Goal: Transaction & Acquisition: Obtain resource

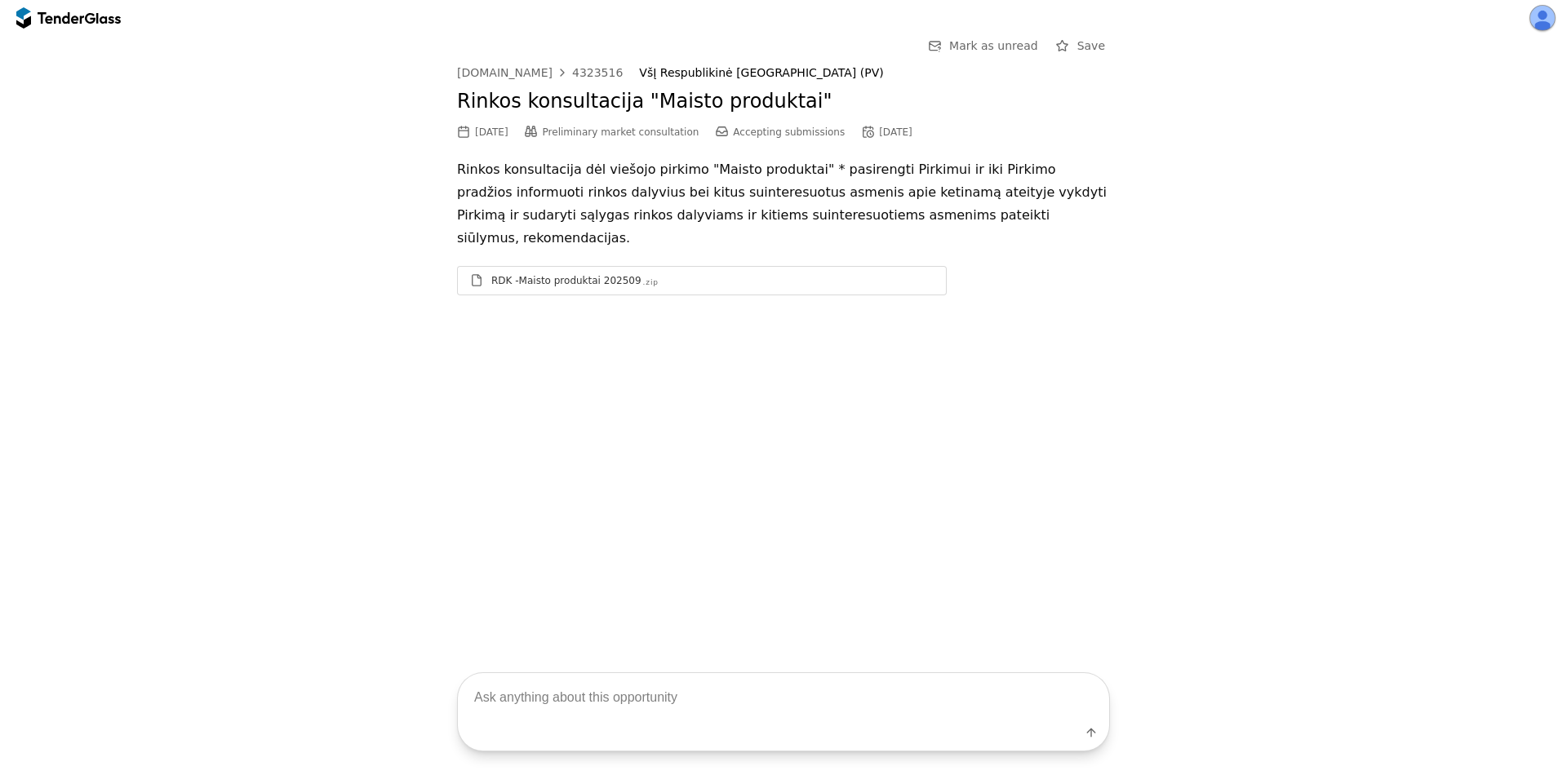
drag, startPoint x: 1305, startPoint y: 345, endPoint x: 1313, endPoint y: 336, distance: 12.0
click at [1313, 336] on div "Go Back Mark as unread Save viesiejipirkimai.lt 4323516 VšĮ Respublikinė Vilnia…" at bounding box center [784, 338] width 1567 height 604
click at [392, 175] on div "Go Back Mark as unread Save viesiejipirkimai.lt 4323516 VšĮ Respublikinė Vilnia…" at bounding box center [783, 178] width 1550 height 285
click at [659, 502] on div "Go Back Mark as unread Save viesiejipirkimai.lt 4323516 VšĮ Respublikinė Vilnia…" at bounding box center [784, 338] width 1567 height 604
click at [607, 274] on div "RDK -Maisto produktai 202509" at bounding box center [566, 280] width 150 height 13
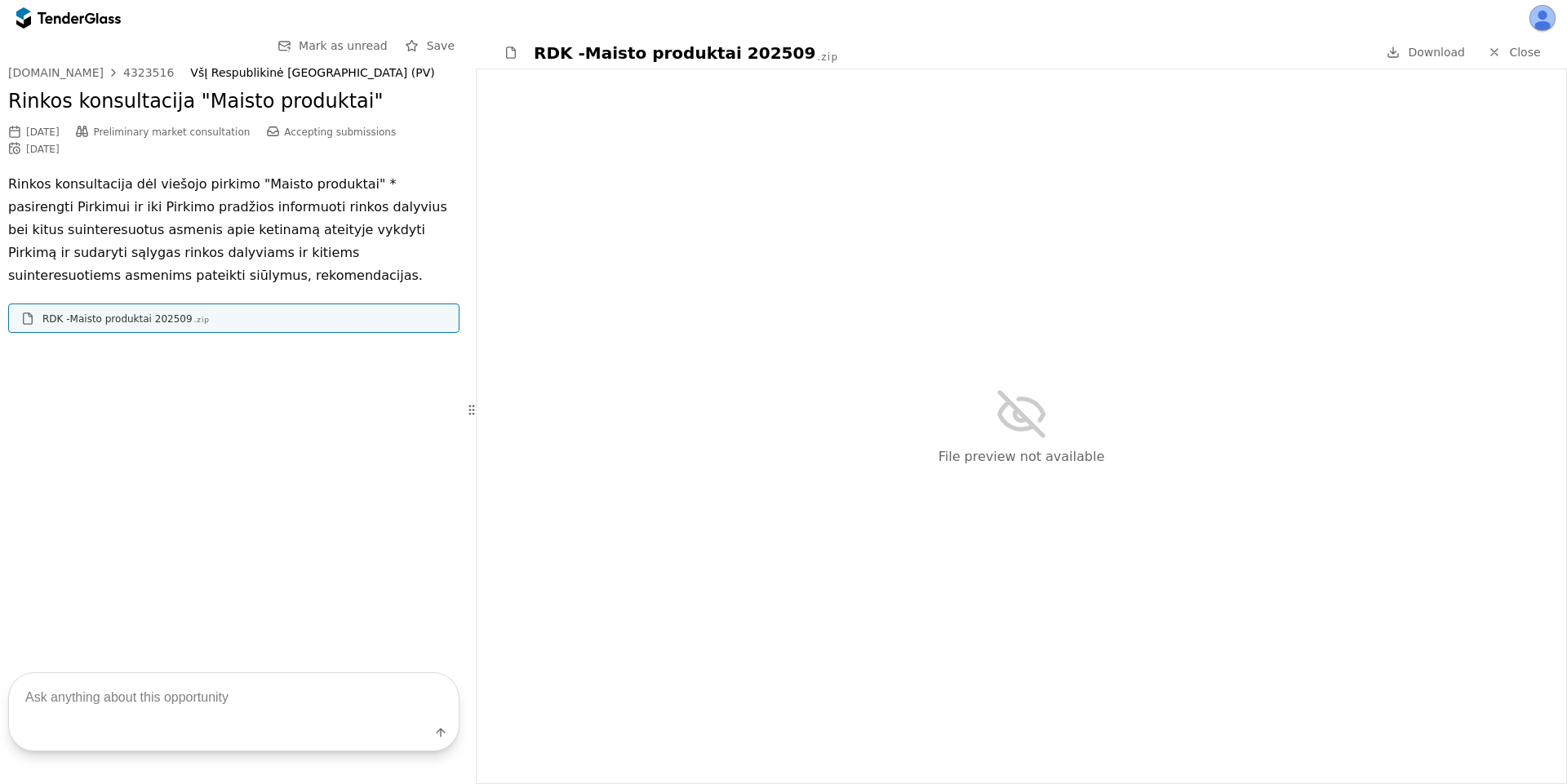
click at [1426, 50] on span "Download" at bounding box center [1436, 51] width 57 height 13
click at [341, 46] on span "Mark as unread" at bounding box center [343, 45] width 89 height 13
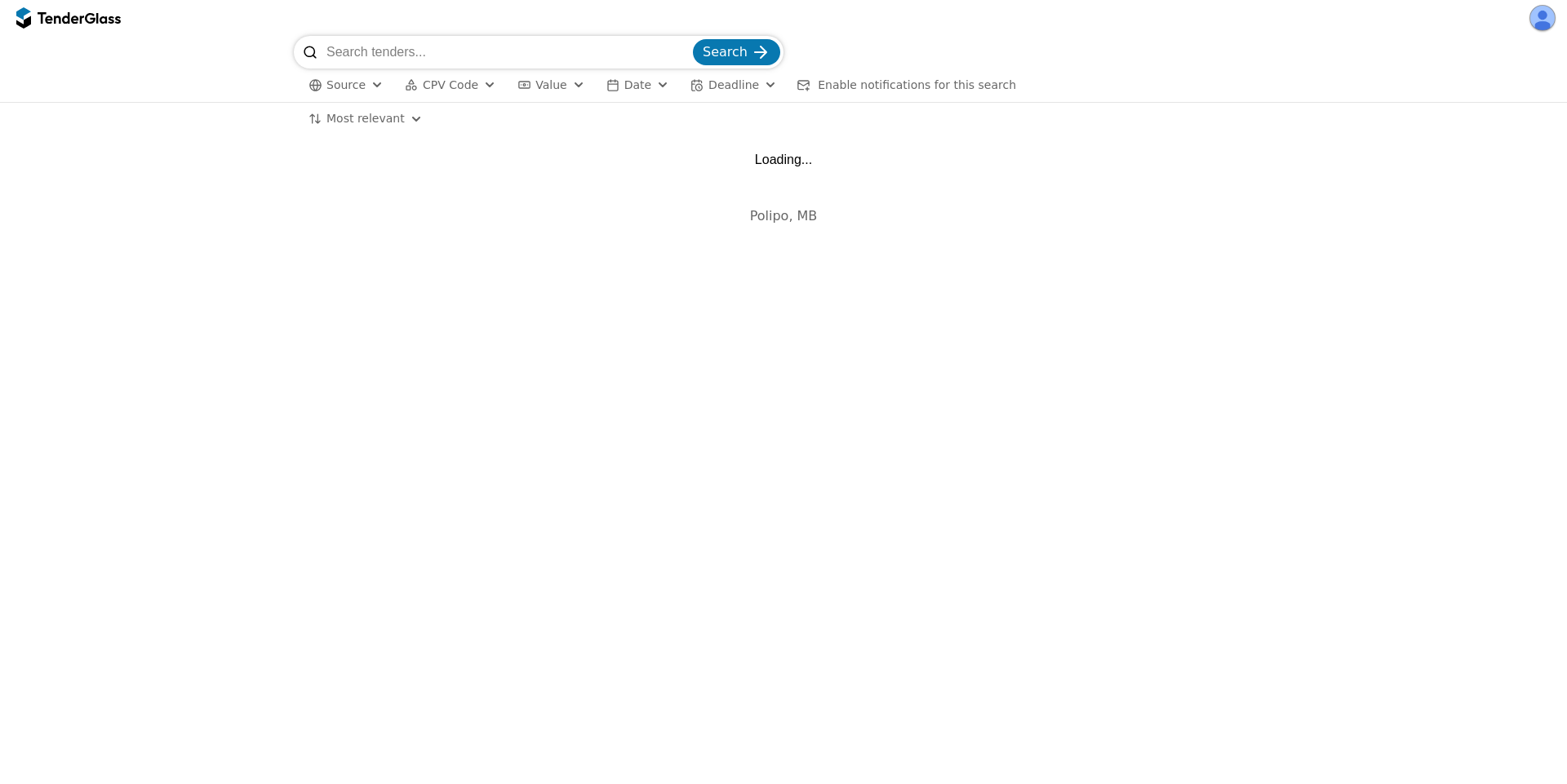
click at [157, 198] on div "Polipo, MB" at bounding box center [783, 215] width 1550 height 48
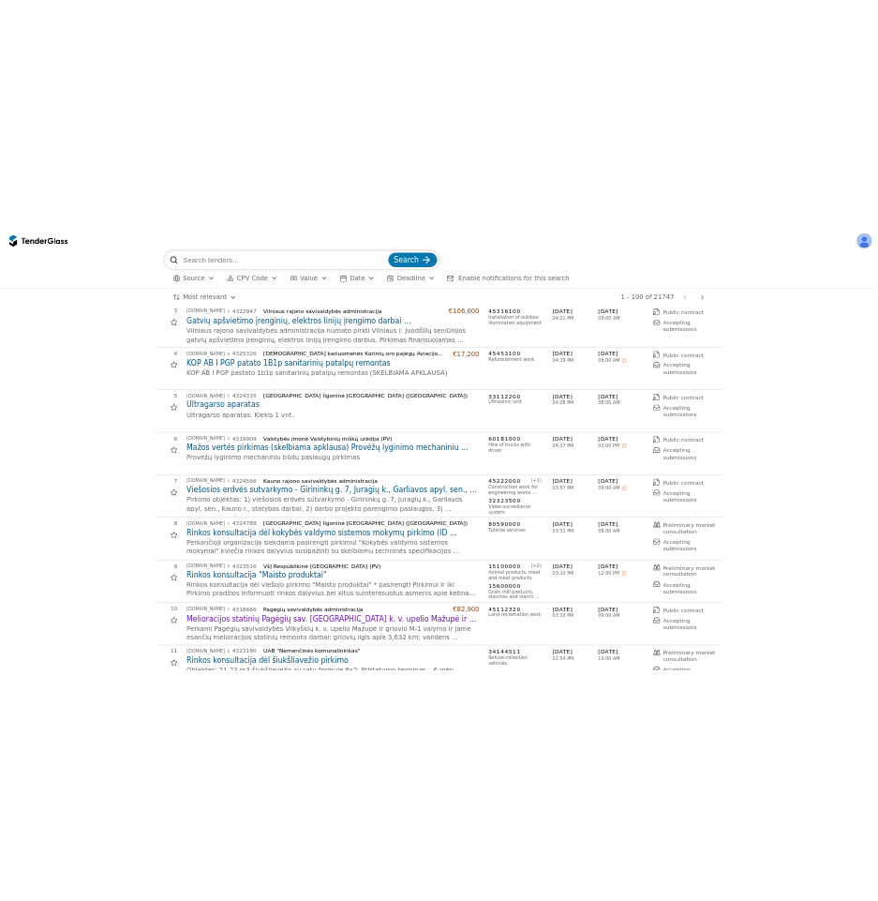
scroll to position [337, 0]
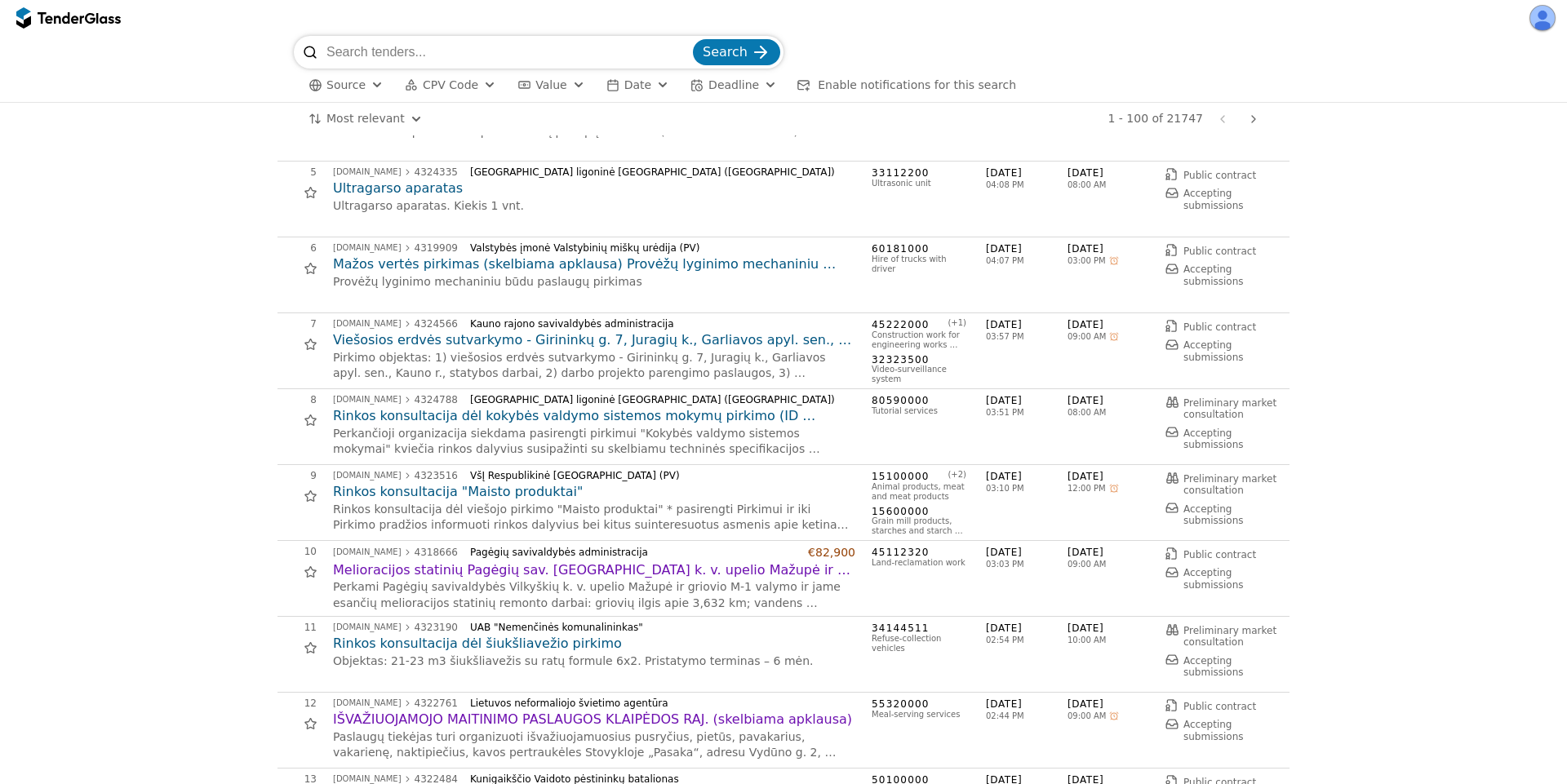
click at [519, 491] on h2 "Rinkos konsultacija "Maisto produktai"" at bounding box center [594, 492] width 522 height 18
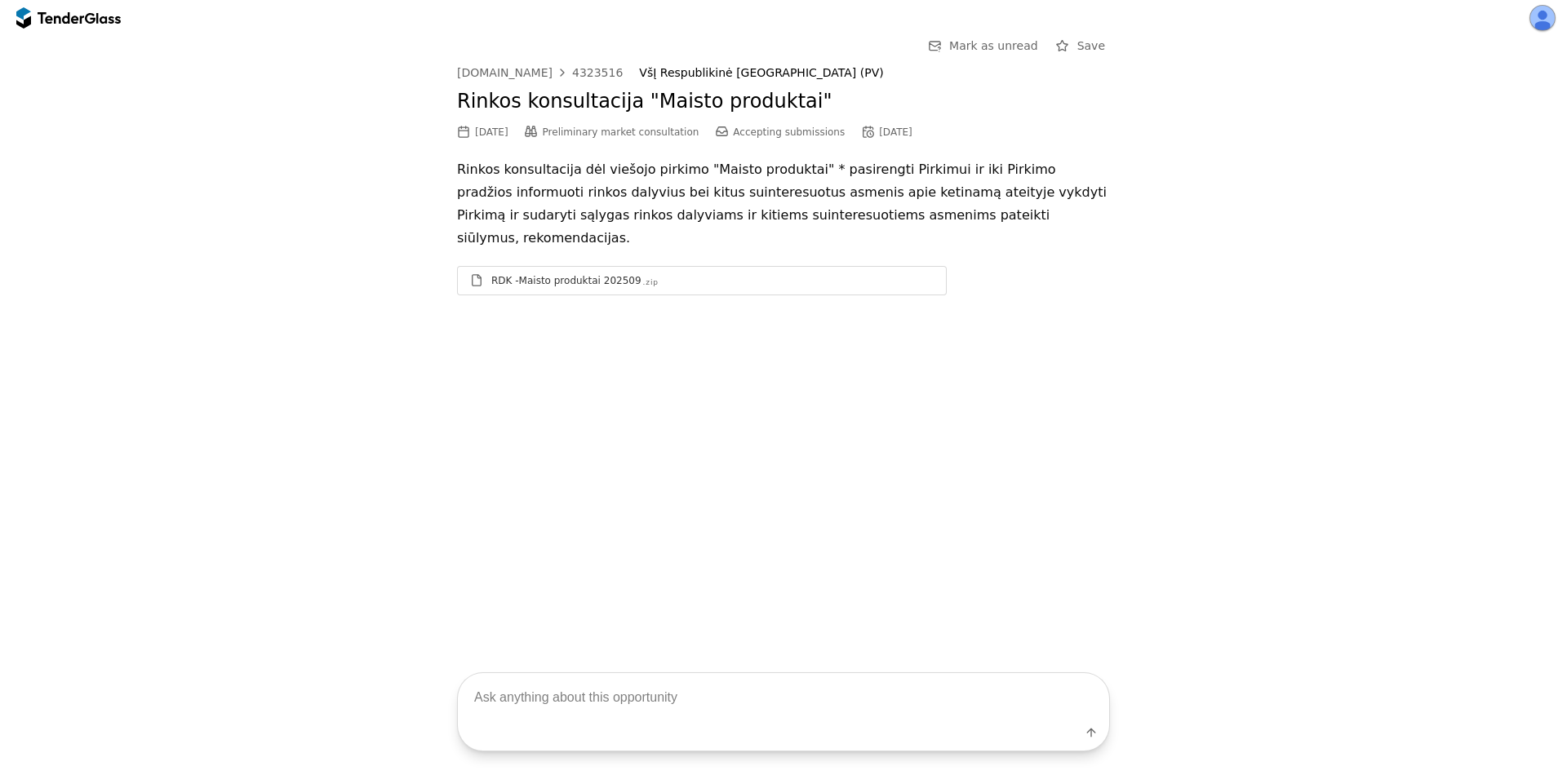
drag, startPoint x: 582, startPoint y: 250, endPoint x: 590, endPoint y: 262, distance: 14.4
click at [583, 273] on div "RDK -Maisto produktai 202509 .zip" at bounding box center [712, 280] width 442 height 14
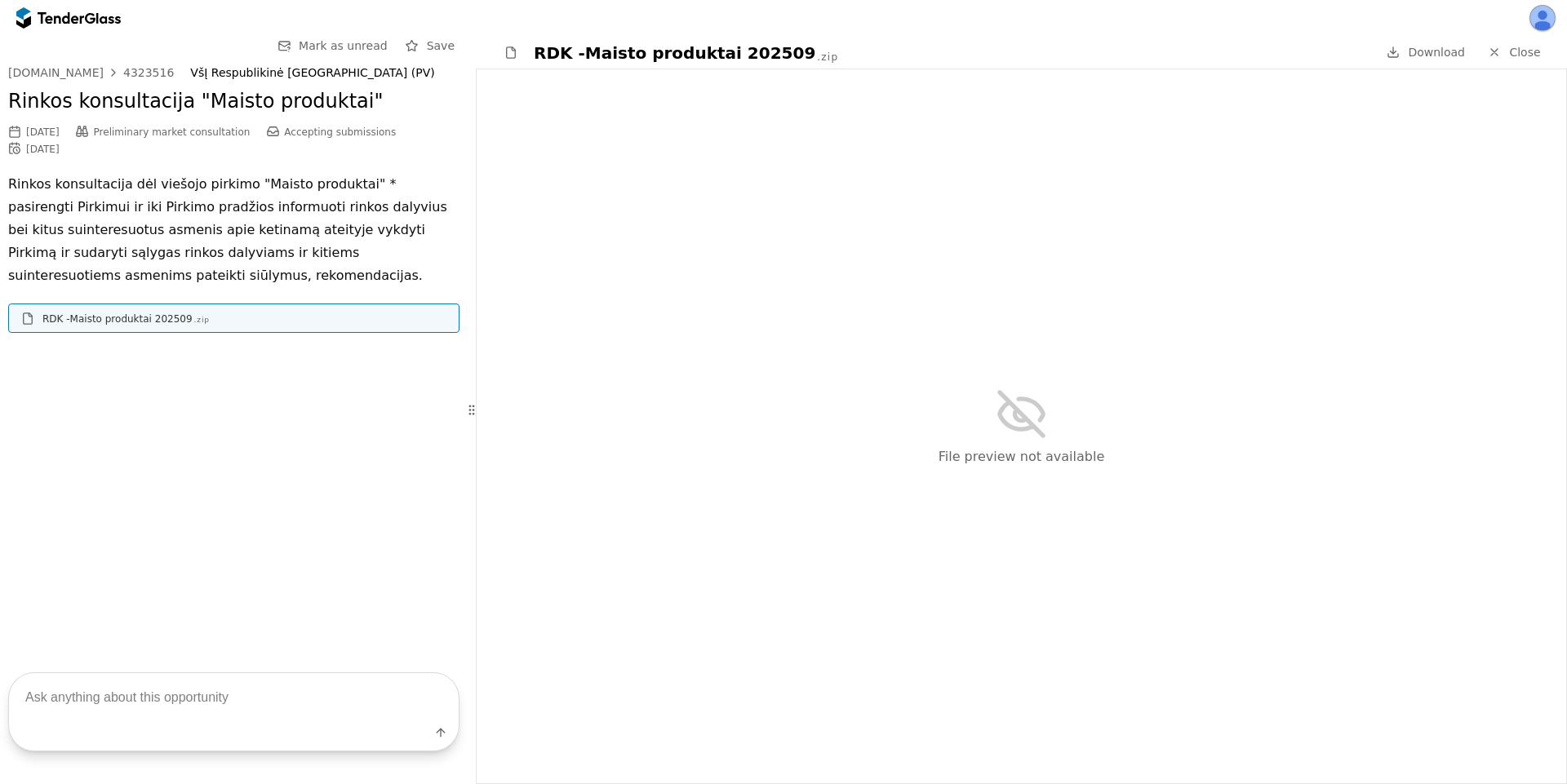
click at [400, 127] on div "09/01/2025 Preliminary market consultation Accepting submissions 09/08/2025" at bounding box center [233, 140] width 451 height 33
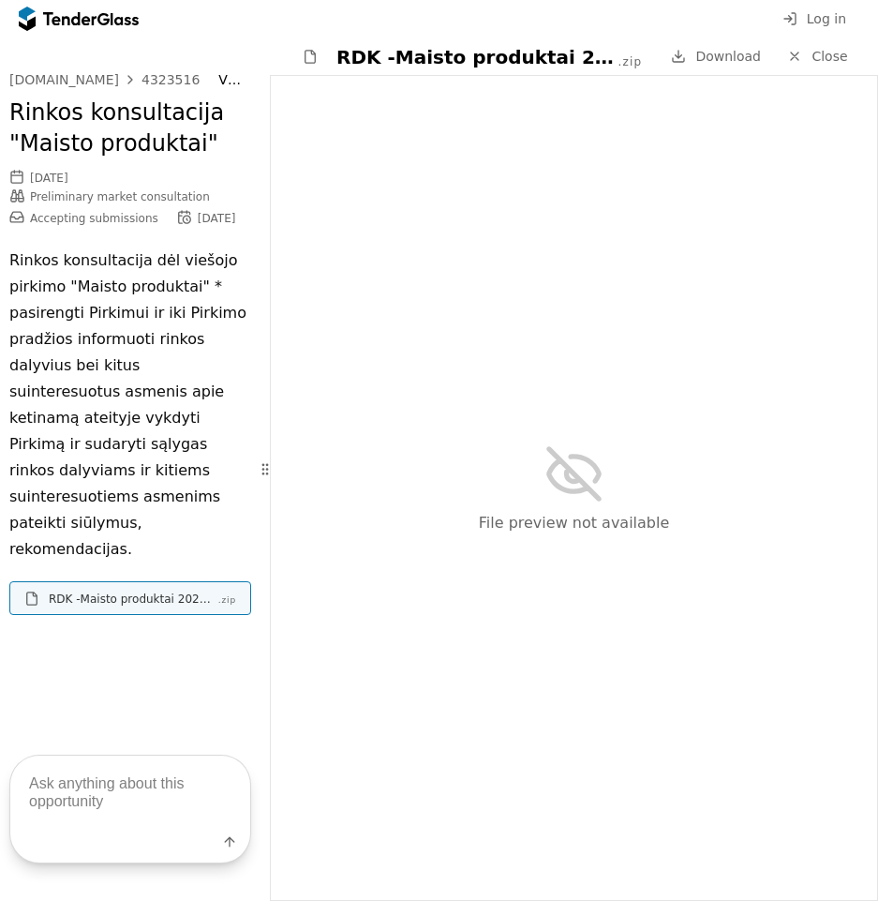
click at [519, 307] on div "File preview not available" at bounding box center [574, 488] width 607 height 824
